Goal: Information Seeking & Learning: Learn about a topic

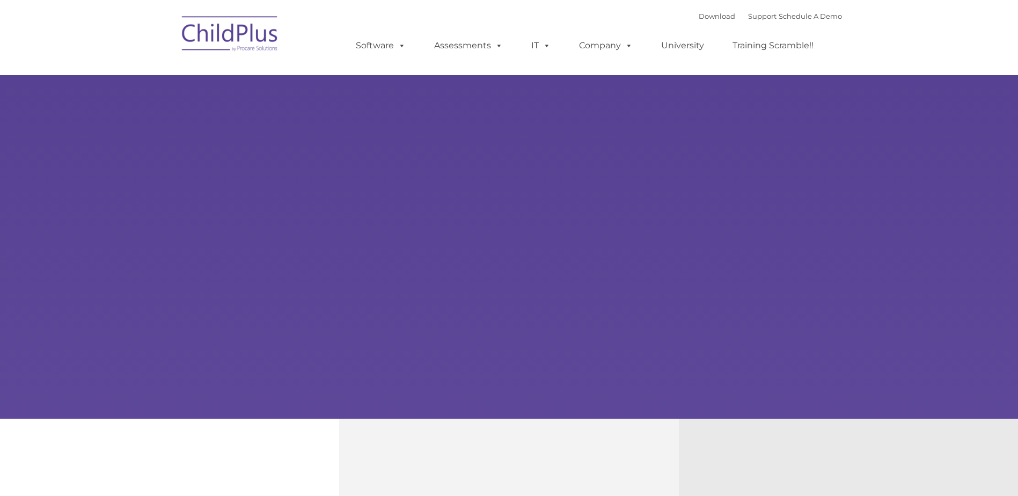
type input ""
select select "MEDIUM"
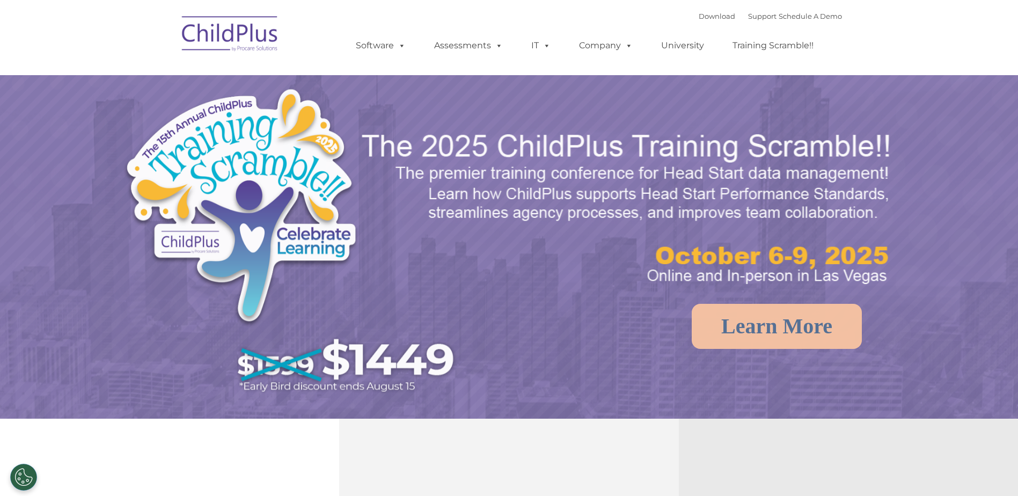
select select "MEDIUM"
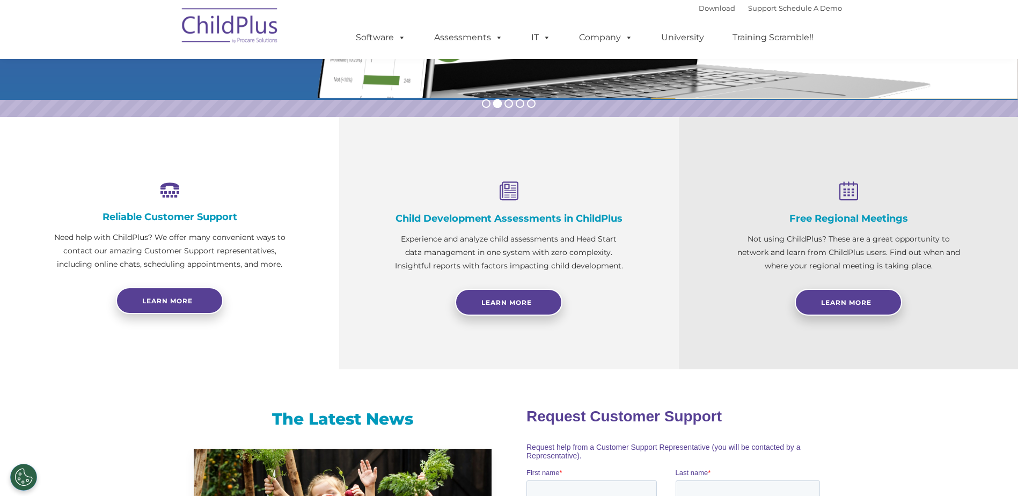
scroll to position [303, 0]
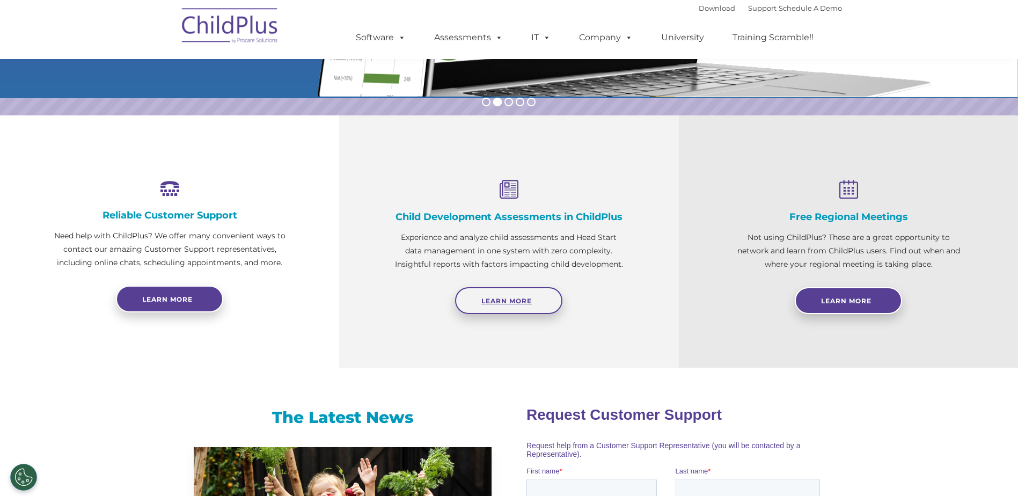
click at [507, 294] on link "Learn More" at bounding box center [508, 300] width 107 height 27
click at [506, 305] on link "Learn More" at bounding box center [508, 300] width 107 height 27
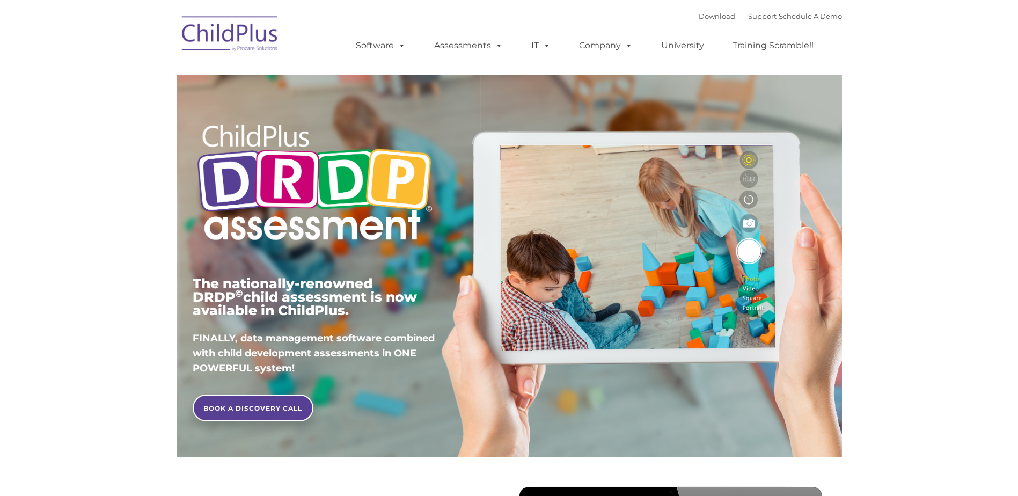
type input ""
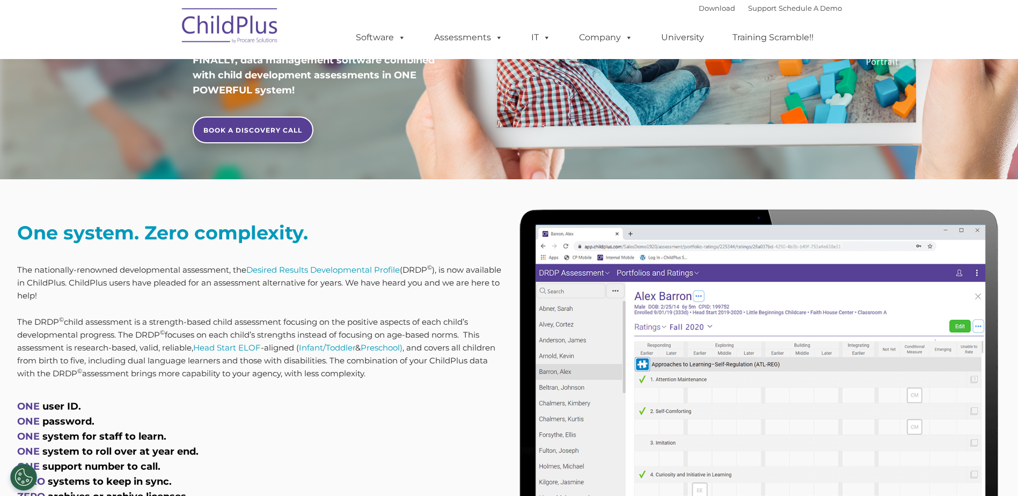
scroll to position [298, 0]
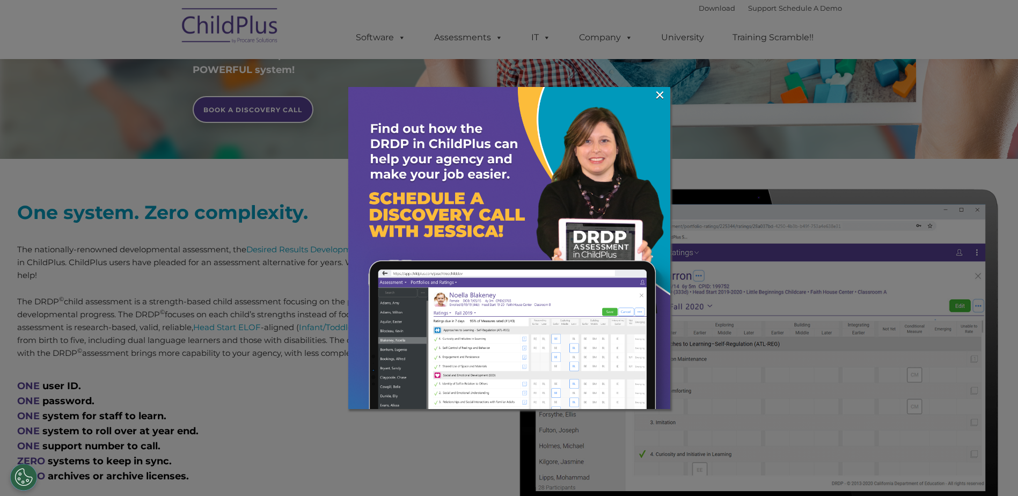
click at [293, 436] on div at bounding box center [509, 248] width 1018 height 496
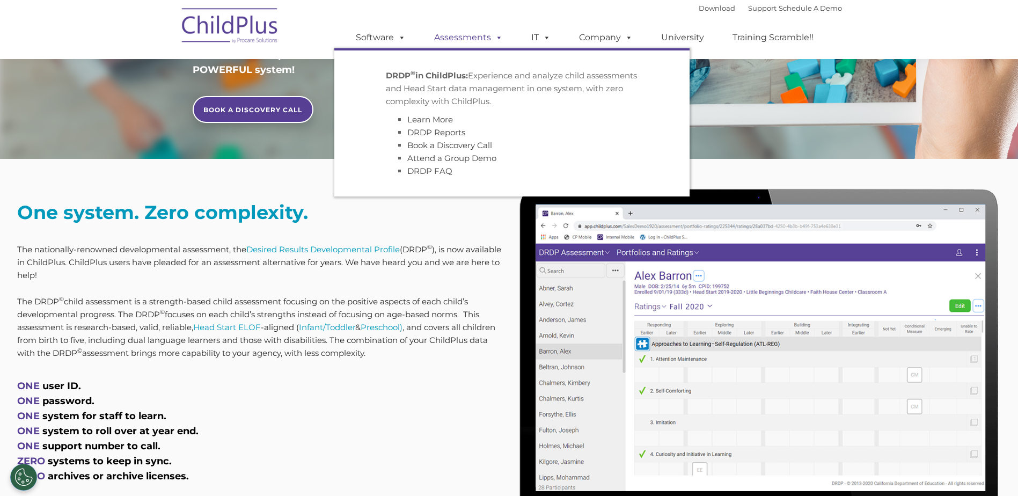
click at [496, 35] on span at bounding box center [497, 37] width 12 height 10
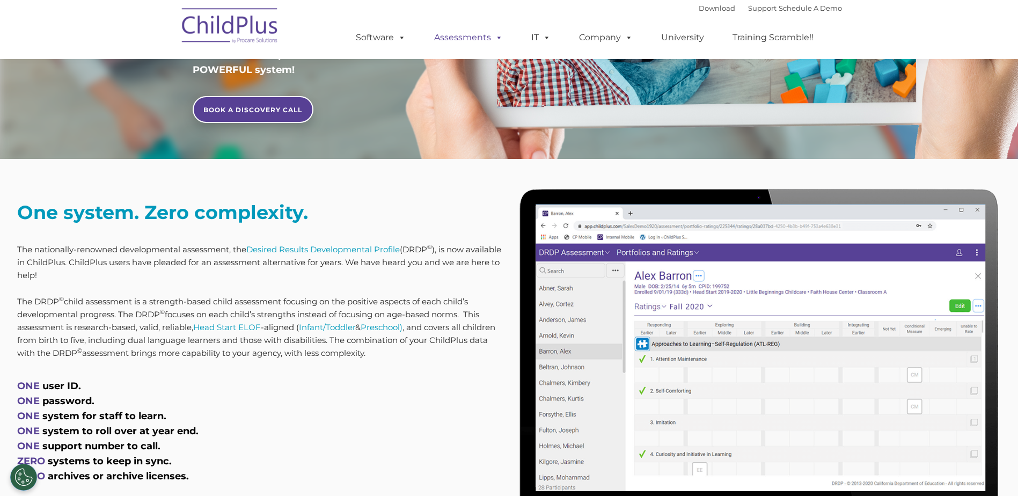
click at [482, 39] on link "Assessments" at bounding box center [468, 37] width 90 height 21
